Goal: Connect with others: Connect with others

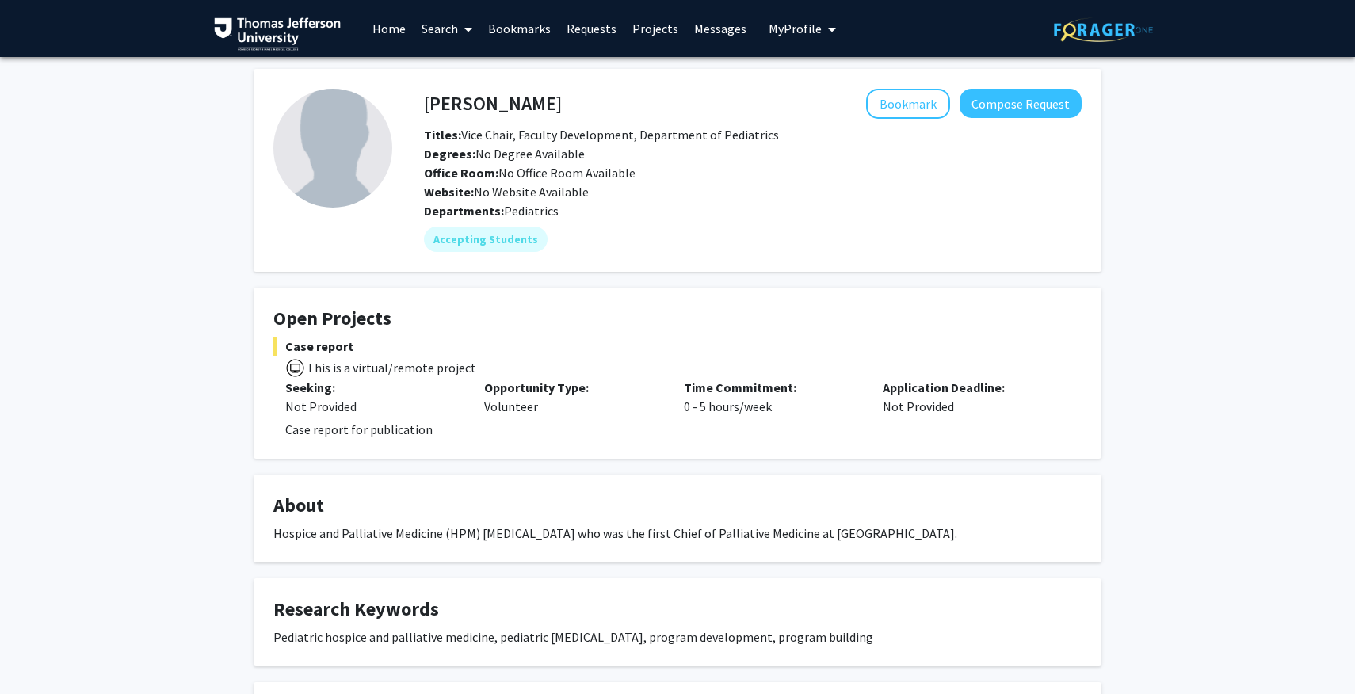
click at [441, 34] on link "Search" at bounding box center [447, 28] width 67 height 55
click at [456, 75] on span "Faculty/Staff" at bounding box center [472, 73] width 117 height 32
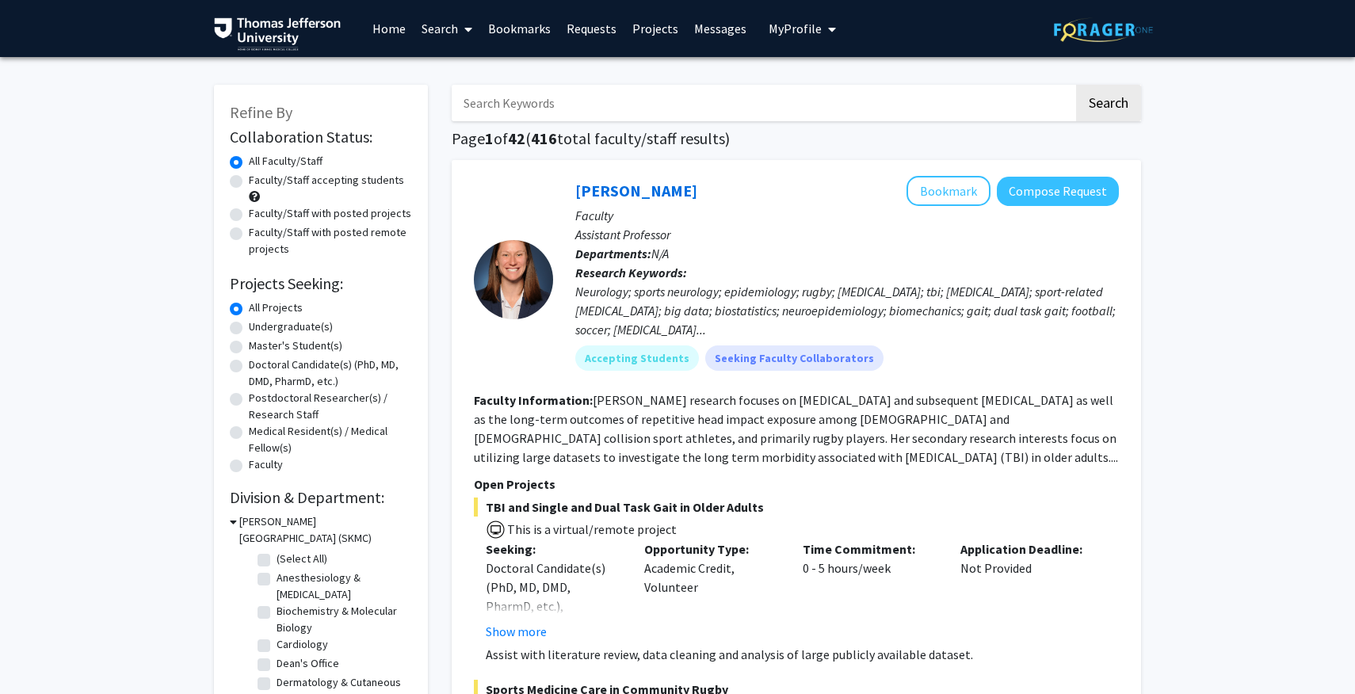
click at [546, 99] on input "Search Keywords" at bounding box center [763, 103] width 622 height 36
type input "[PERSON_NAME]"
click at [1076, 85] on button "Search" at bounding box center [1108, 103] width 65 height 36
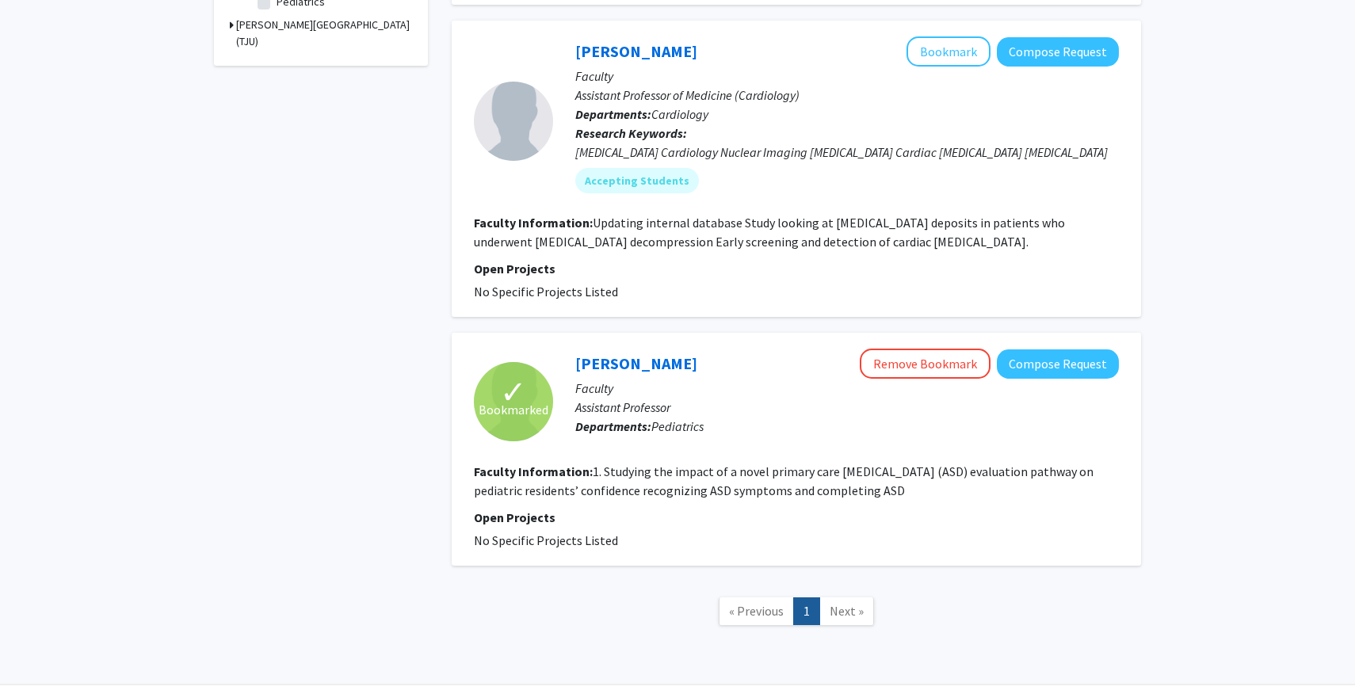
scroll to position [596, 0]
click at [633, 353] on link "[PERSON_NAME]" at bounding box center [636, 363] width 122 height 20
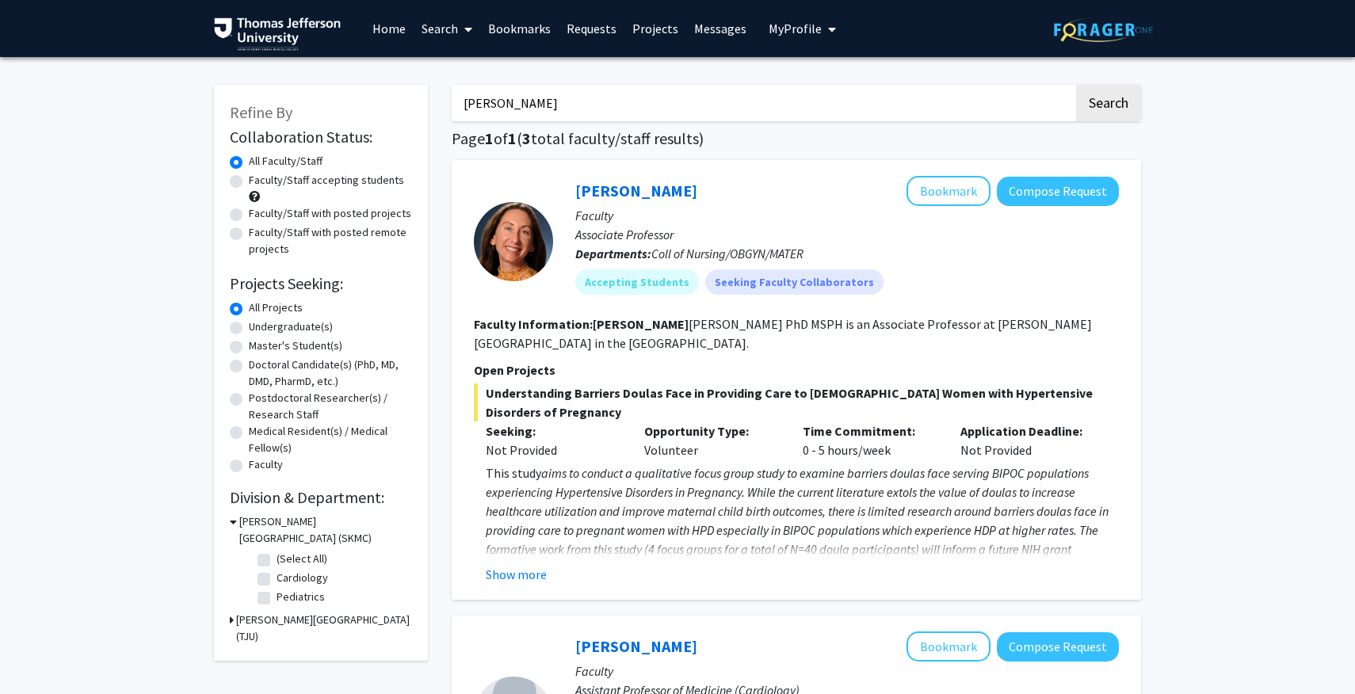
scroll to position [623, 0]
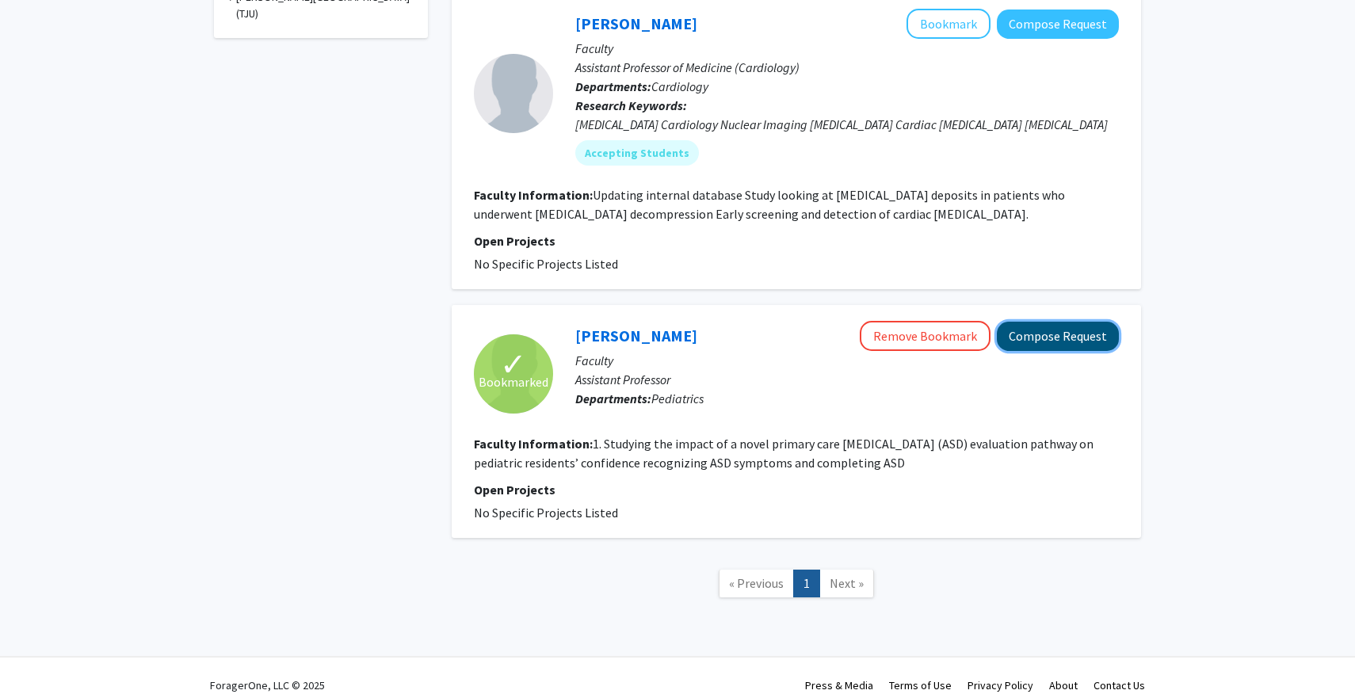
click at [1012, 322] on button "Compose Request" at bounding box center [1058, 336] width 122 height 29
